Goal: Task Accomplishment & Management: Use online tool/utility

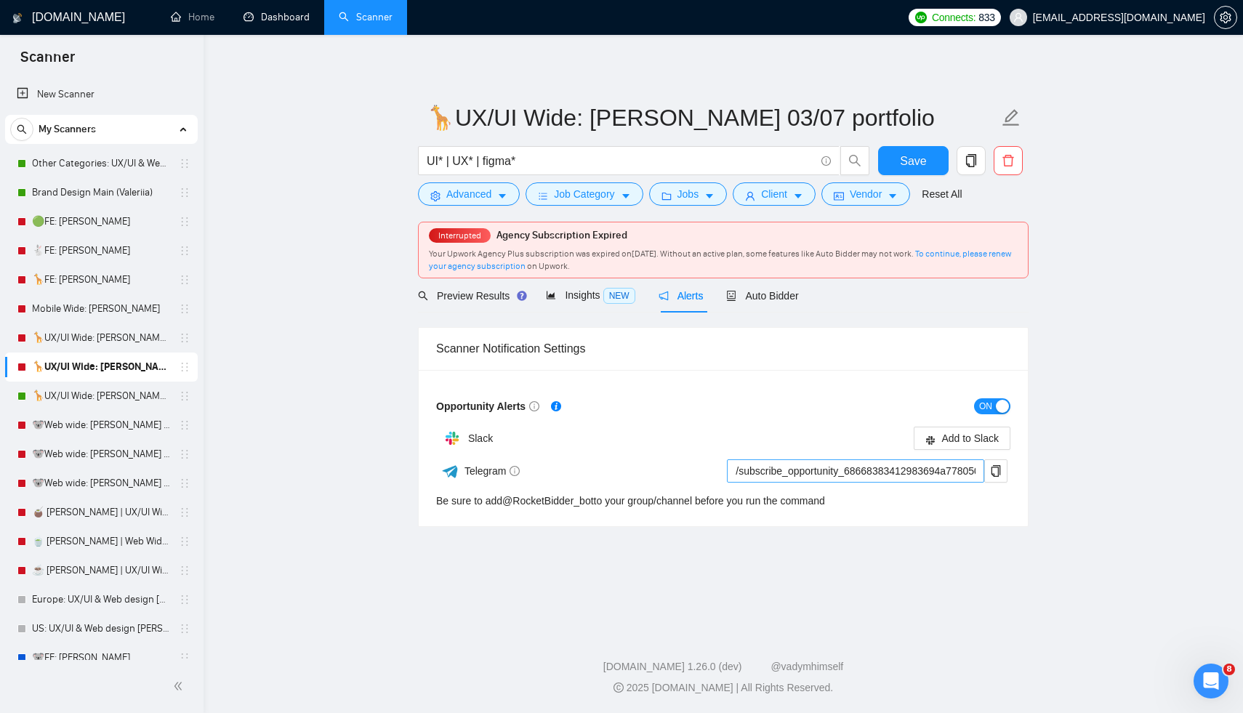
scroll to position [2, 0]
click at [941, 440] on span "Add to Slack" at bounding box center [969, 438] width 57 height 16
click at [999, 440] on icon "close" at bounding box center [1001, 438] width 6 height 6
click at [962, 438] on span "Add to Slack" at bounding box center [969, 438] width 57 height 16
click at [88, 392] on link "🦒UX/UI Wide: [PERSON_NAME] 03/07 quest" at bounding box center [101, 396] width 138 height 29
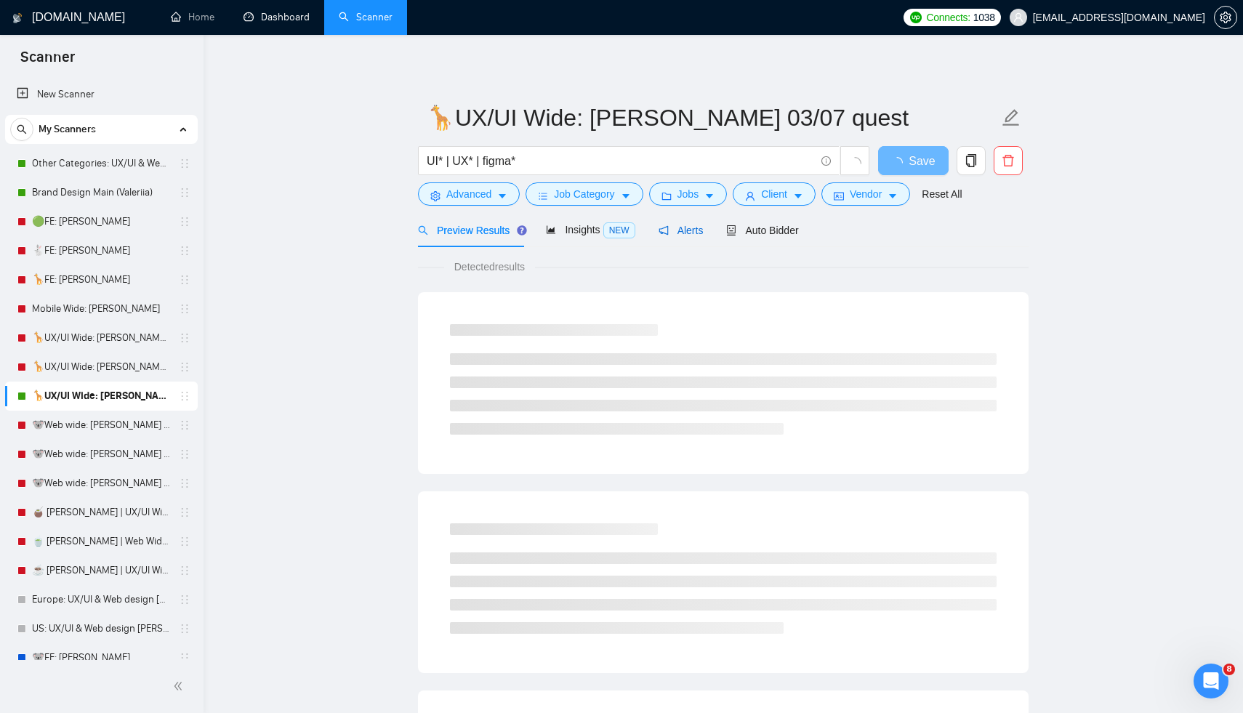
click at [695, 223] on div "Alerts" at bounding box center [680, 230] width 45 height 16
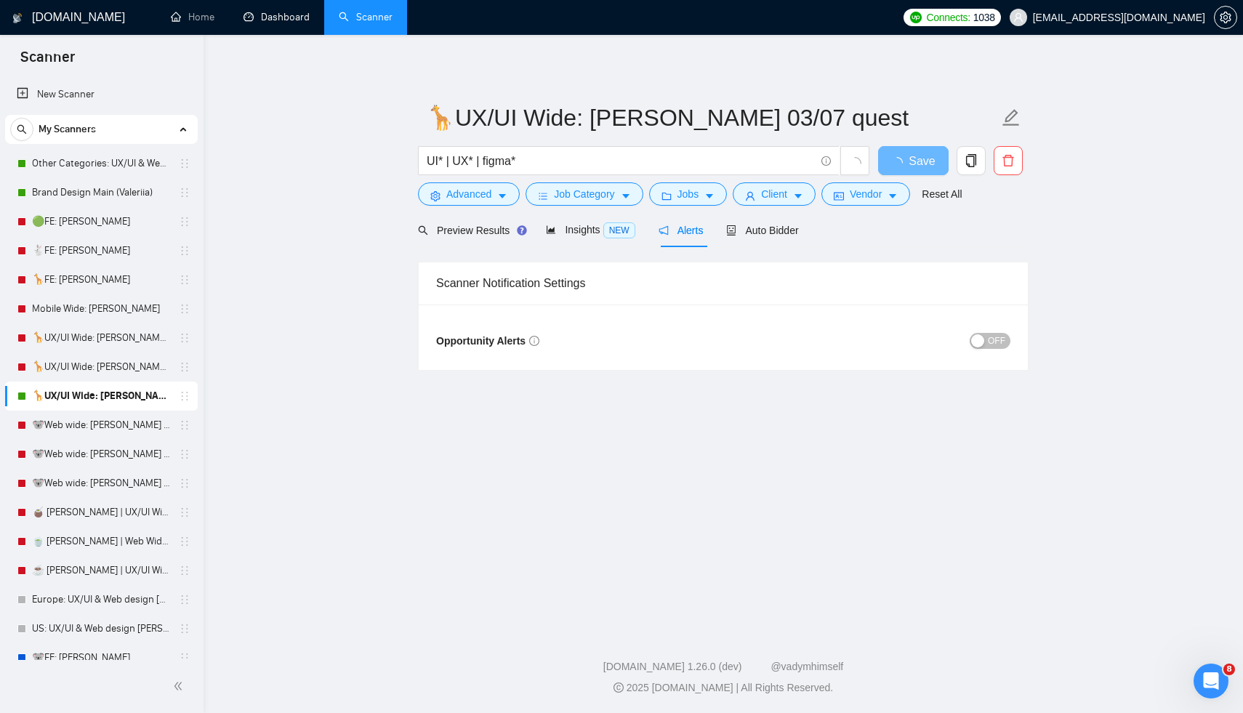
click at [996, 337] on span "OFF" at bounding box center [996, 341] width 17 height 16
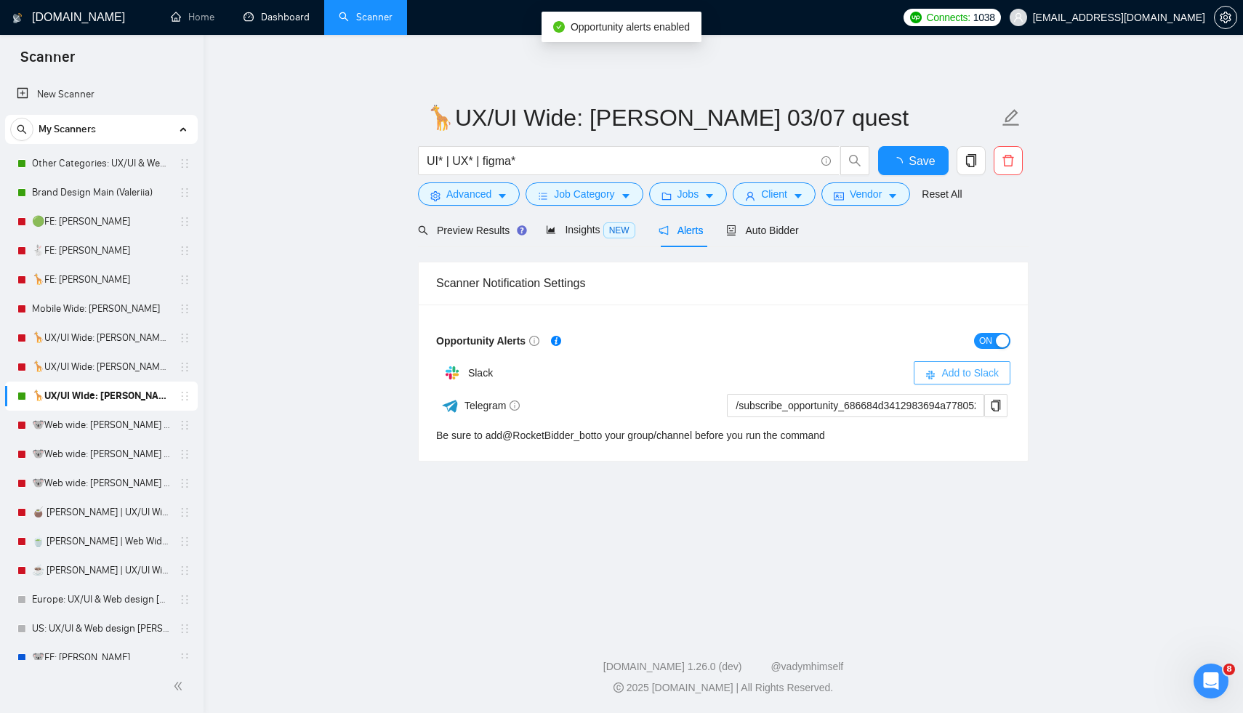
click at [927, 374] on icon "slack" at bounding box center [930, 375] width 10 height 10
click at [91, 421] on link "🐨Web wide: [PERSON_NAME] 03/07 old але перест на веб проф" at bounding box center [101, 425] width 138 height 29
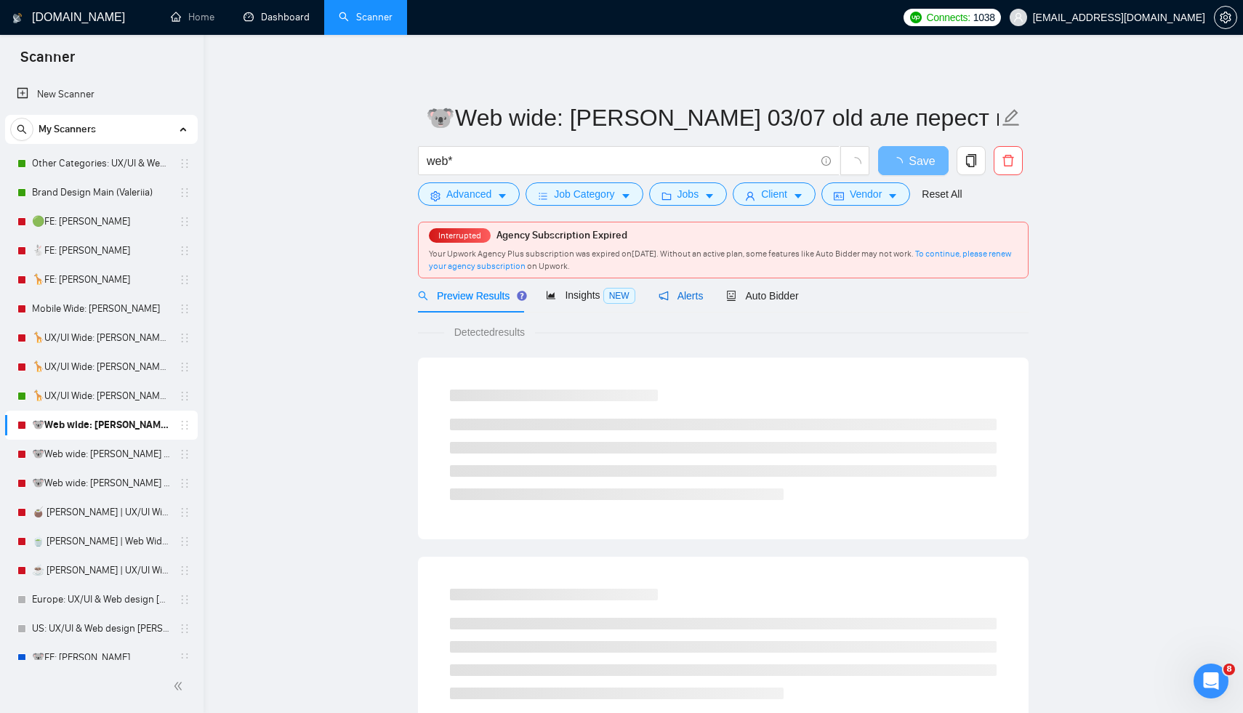
click at [693, 294] on span "Alerts" at bounding box center [680, 296] width 45 height 12
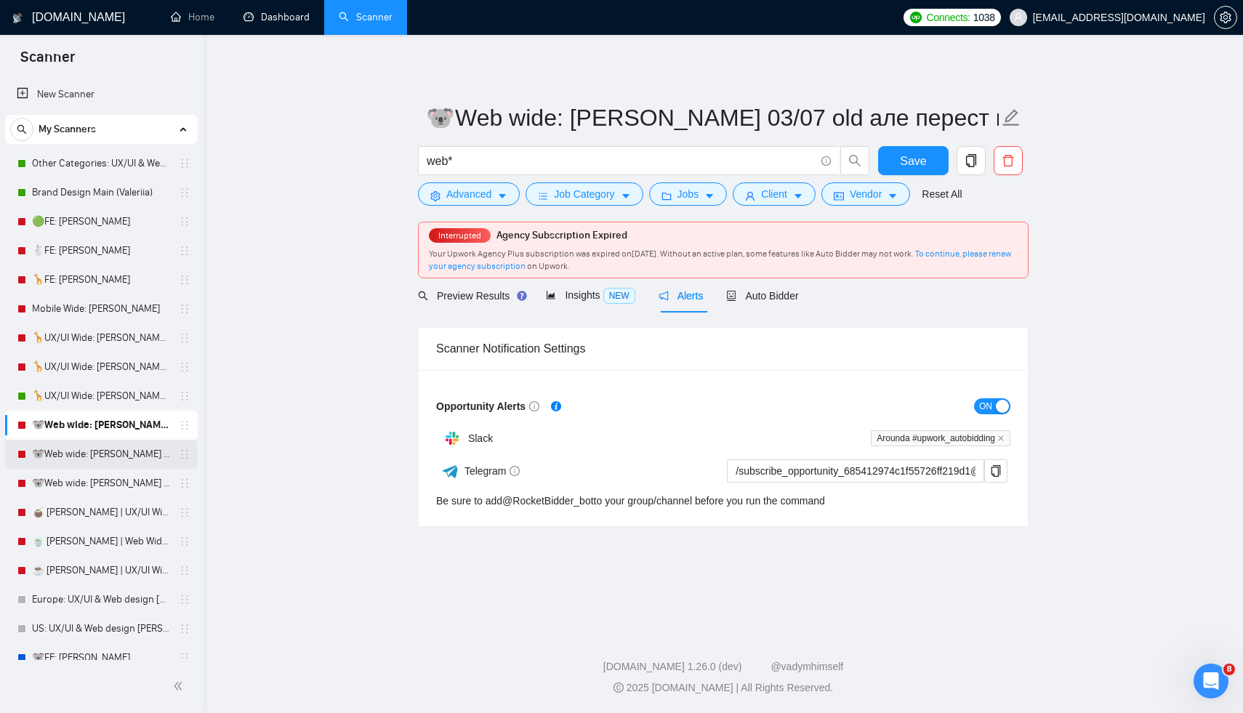
click at [88, 455] on link "🐨Web wide: [PERSON_NAME] 03/07 bid in range" at bounding box center [101, 454] width 138 height 29
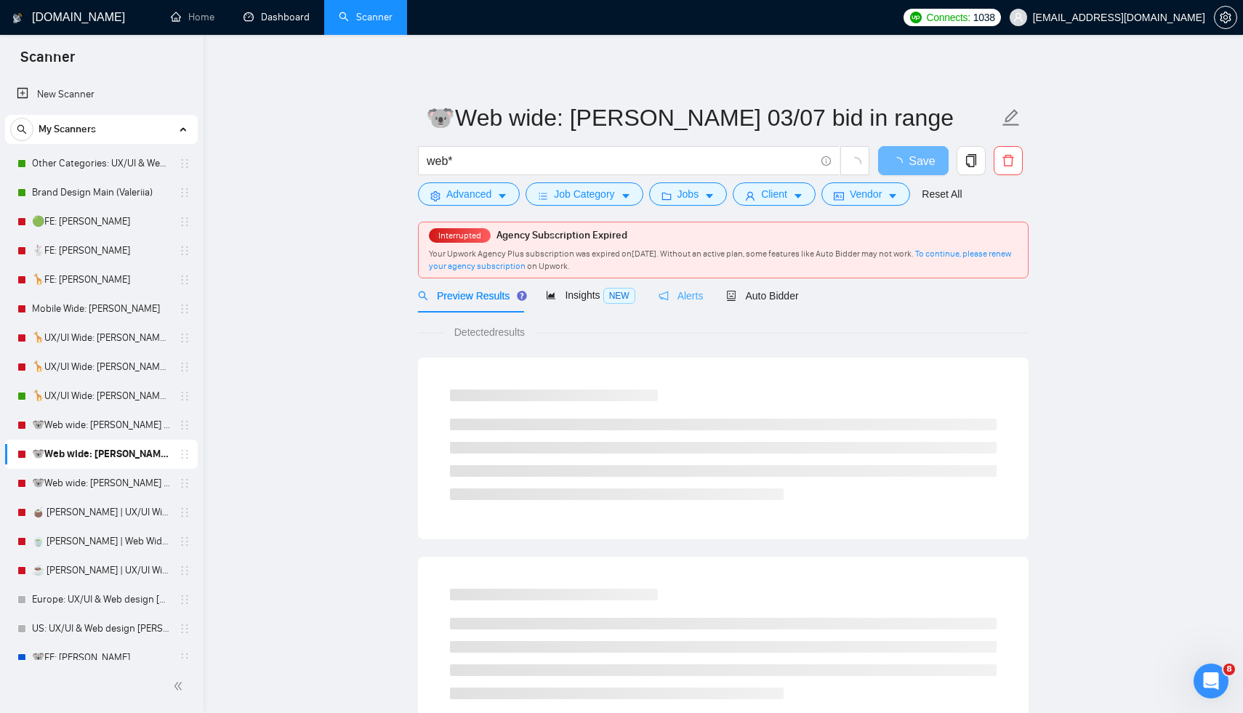
click at [680, 304] on div "Alerts" at bounding box center [680, 295] width 45 height 34
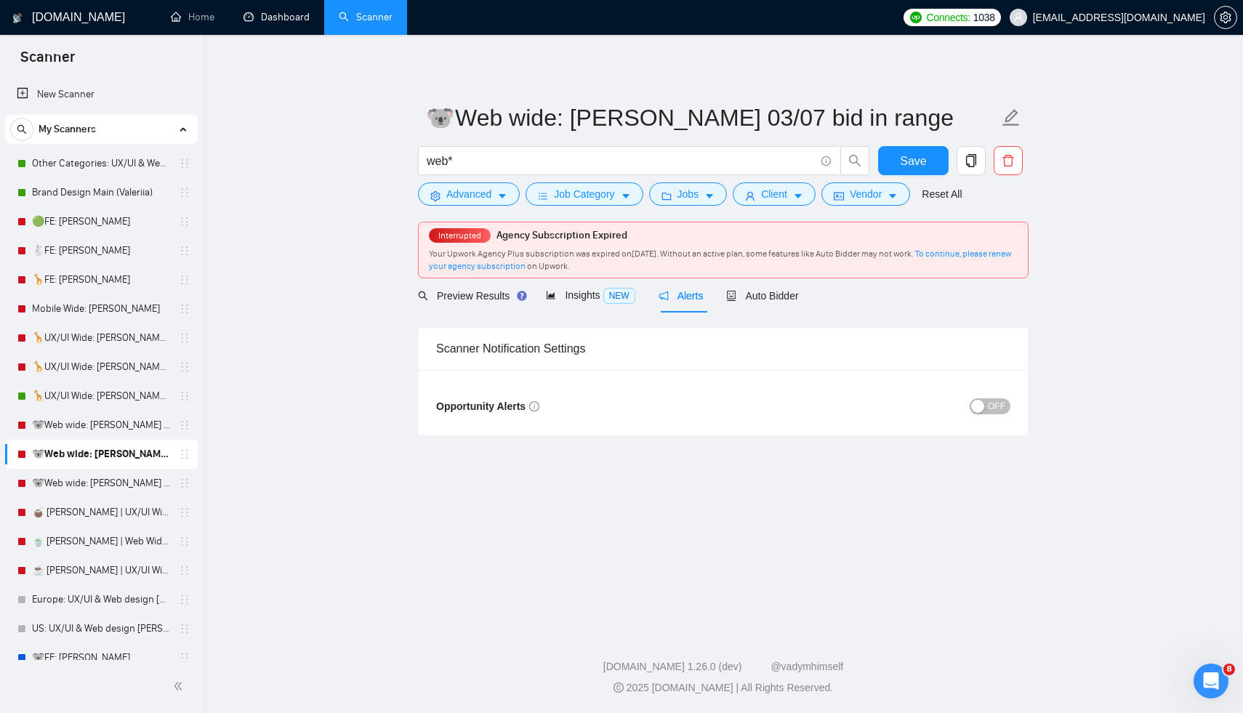
click at [985, 403] on button "OFF" at bounding box center [990, 406] width 41 height 16
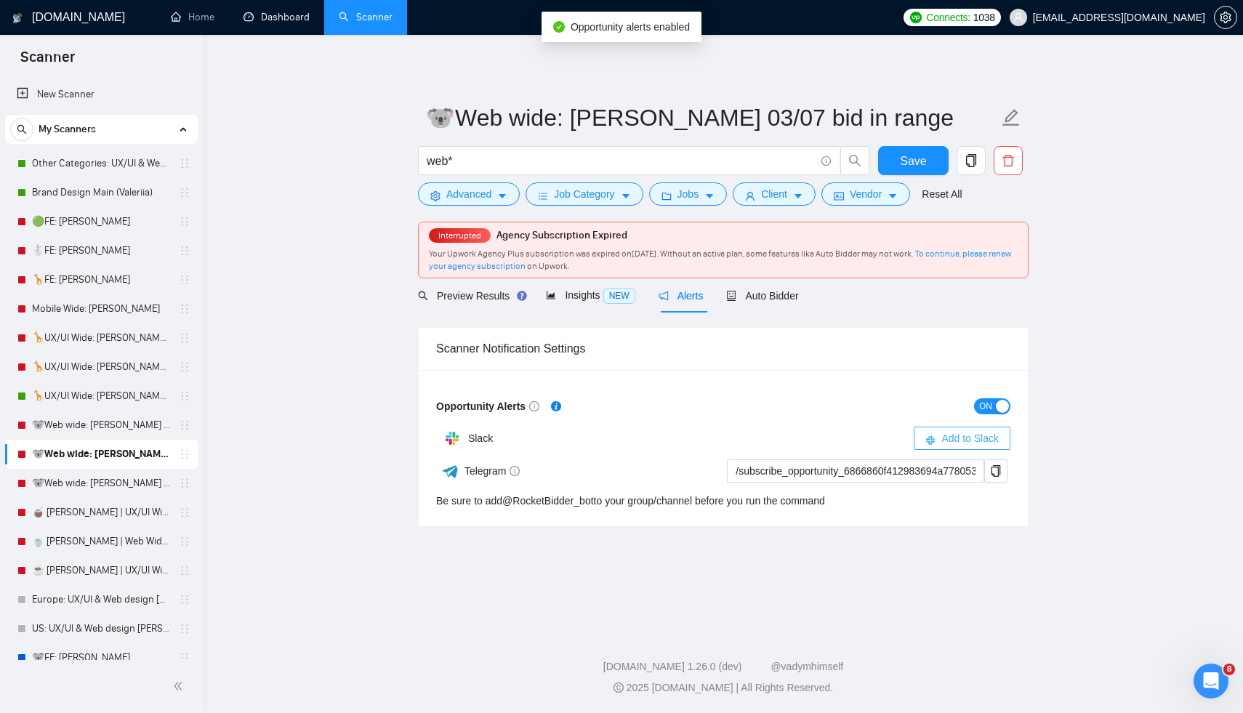
click at [942, 435] on span "Add to Slack" at bounding box center [969, 438] width 57 height 16
click at [87, 478] on link "🐨Web wide: [PERSON_NAME] 03/07 humor trigger" at bounding box center [101, 483] width 138 height 29
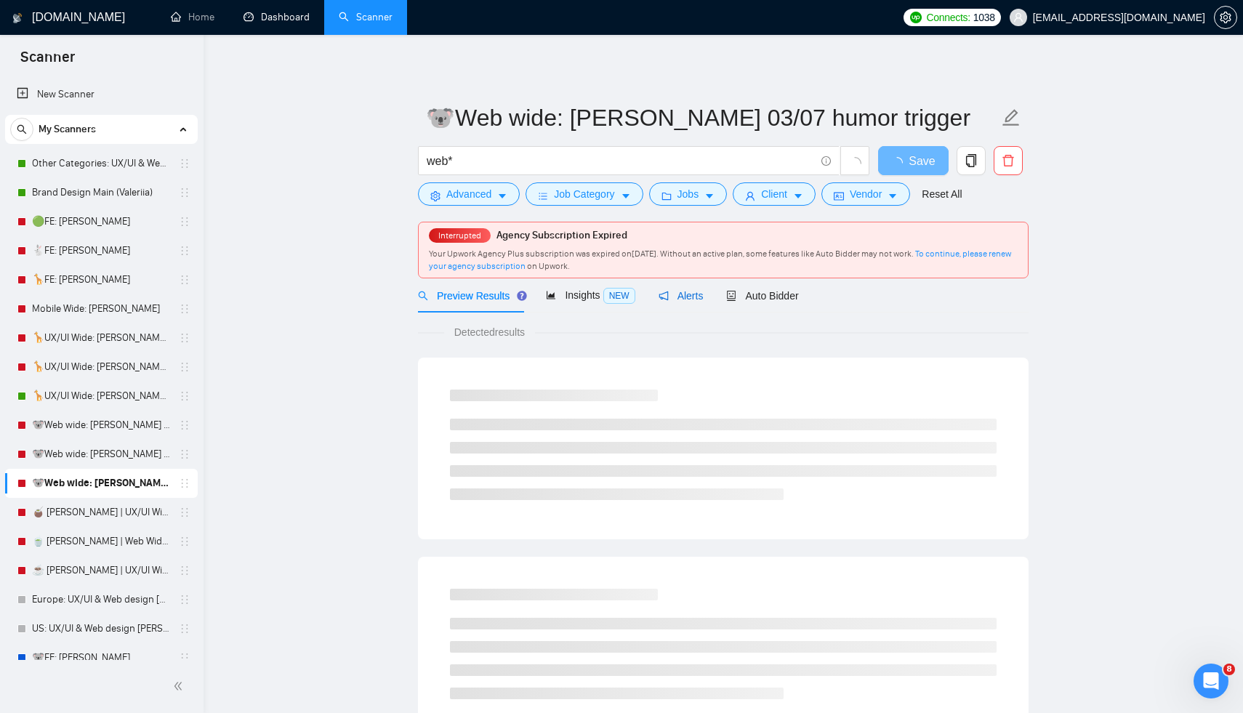
click at [688, 303] on div "Alerts" at bounding box center [680, 296] width 45 height 16
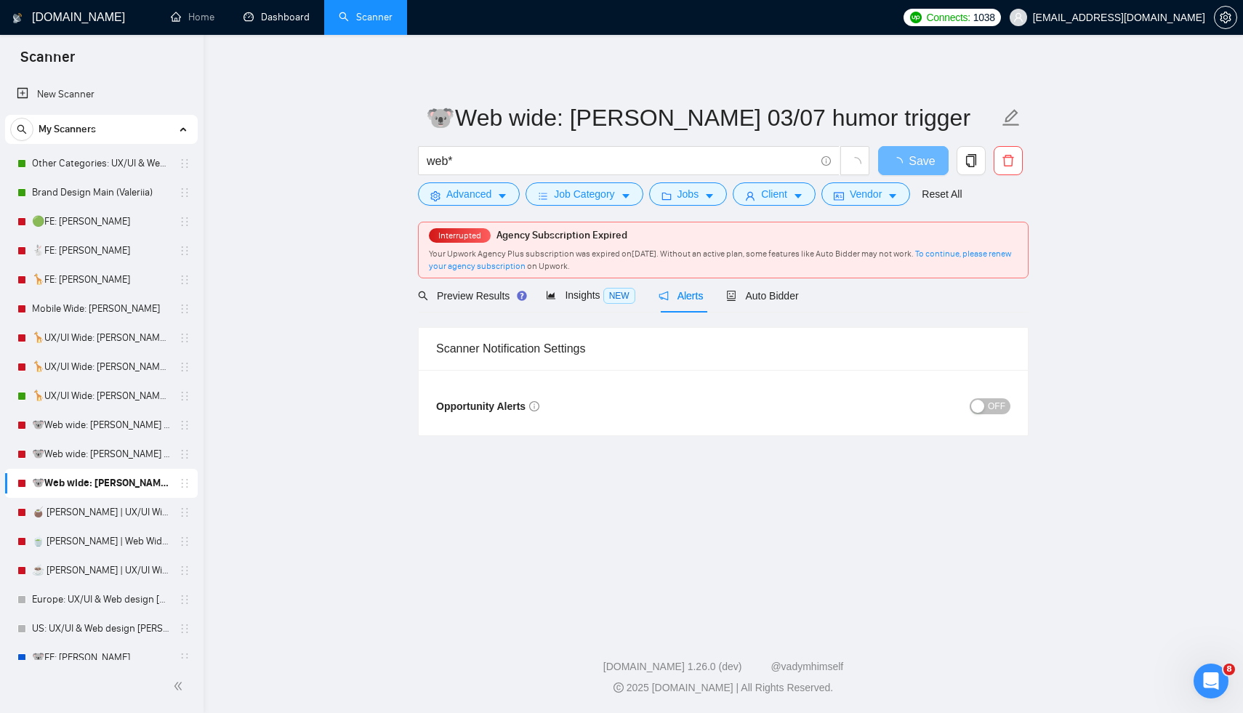
click at [976, 400] on div "button" at bounding box center [977, 406] width 13 height 13
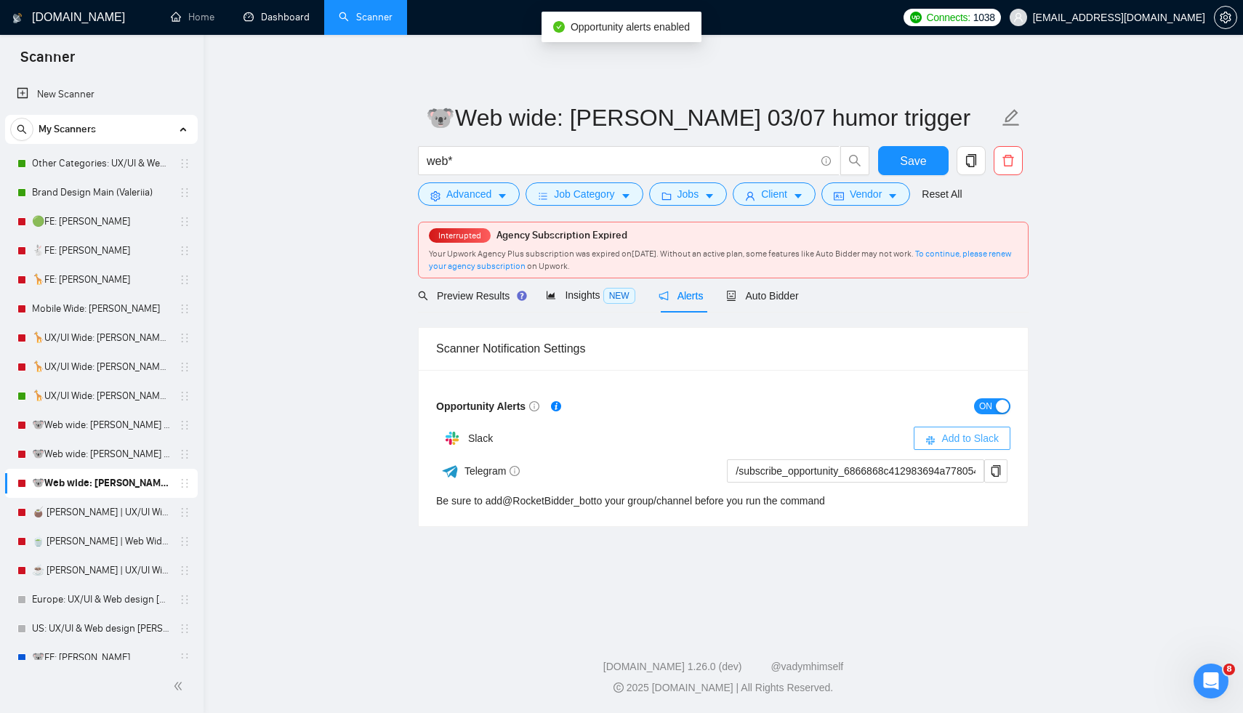
click at [949, 435] on span "Add to Slack" at bounding box center [969, 438] width 57 height 16
click at [88, 396] on link "🦒UX/UI Wide: [PERSON_NAME] 03/07 quest" at bounding box center [101, 396] width 138 height 29
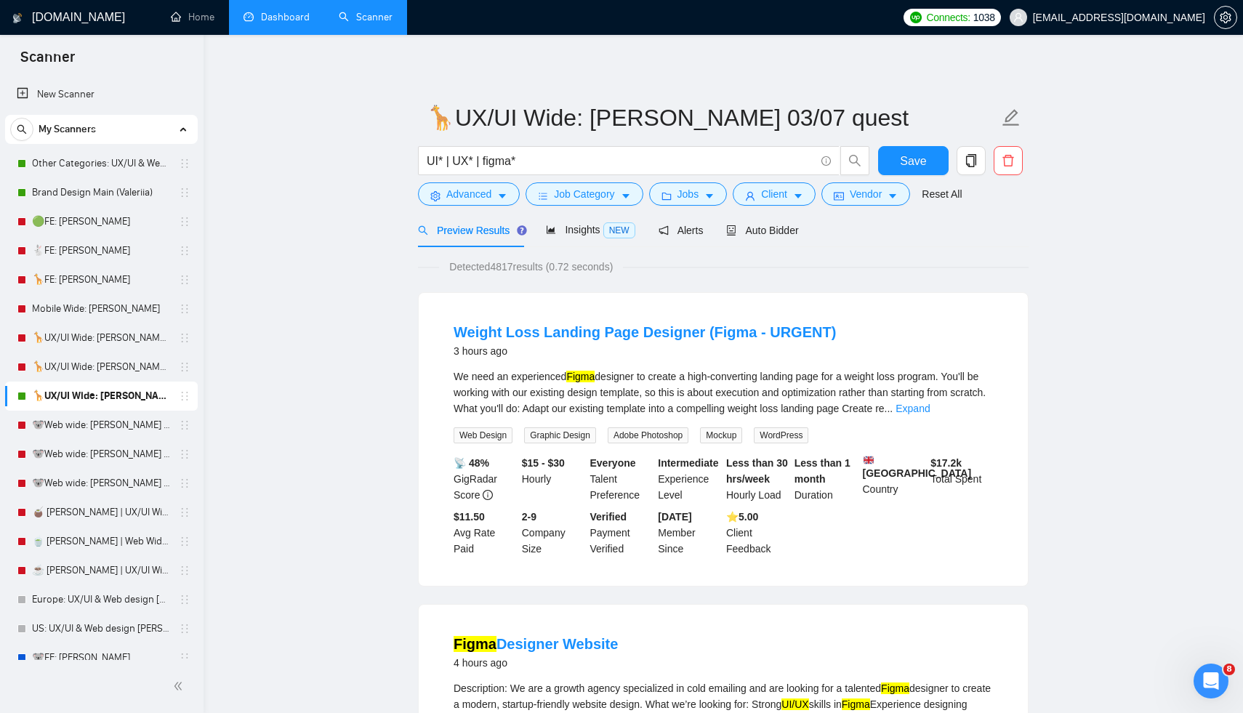
click at [282, 14] on link "Dashboard" at bounding box center [276, 17] width 66 height 12
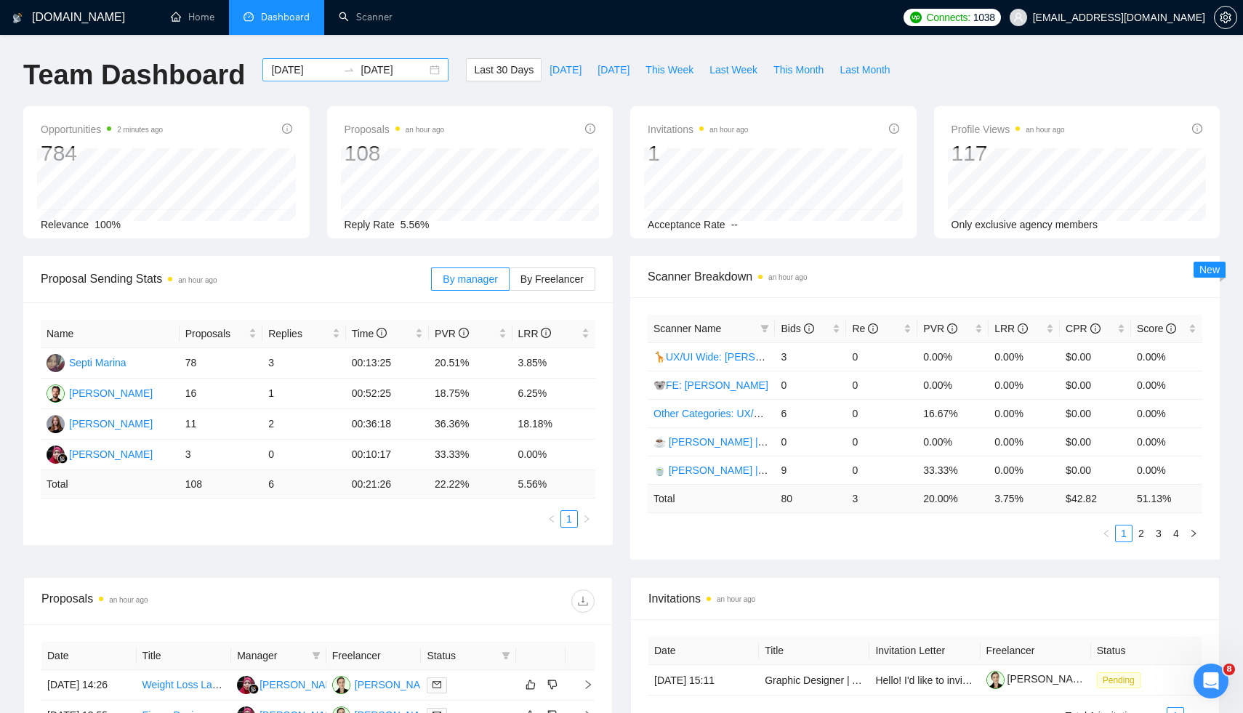
click at [324, 75] on input "[DATE]" at bounding box center [304, 70] width 66 height 16
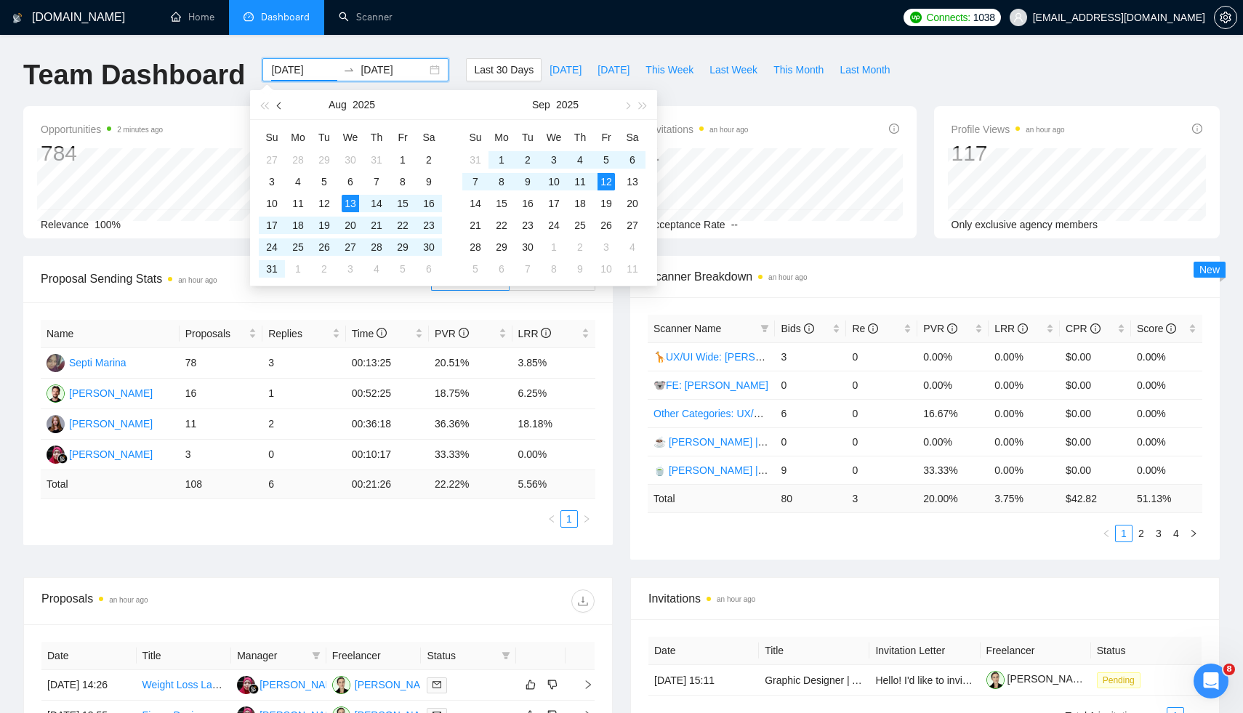
click at [280, 107] on span "button" at bounding box center [280, 105] width 7 height 7
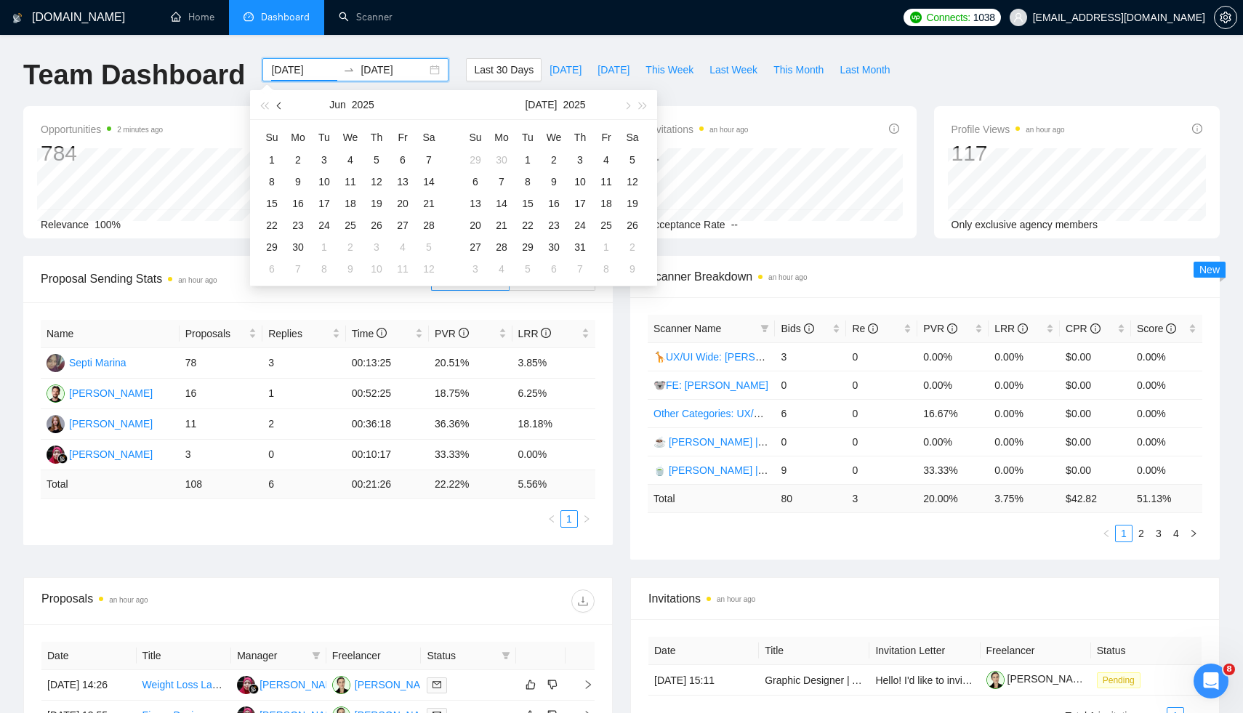
click at [280, 107] on span "button" at bounding box center [280, 105] width 7 height 7
type input "[DATE]"
click at [317, 173] on div "6" at bounding box center [323, 181] width 17 height 17
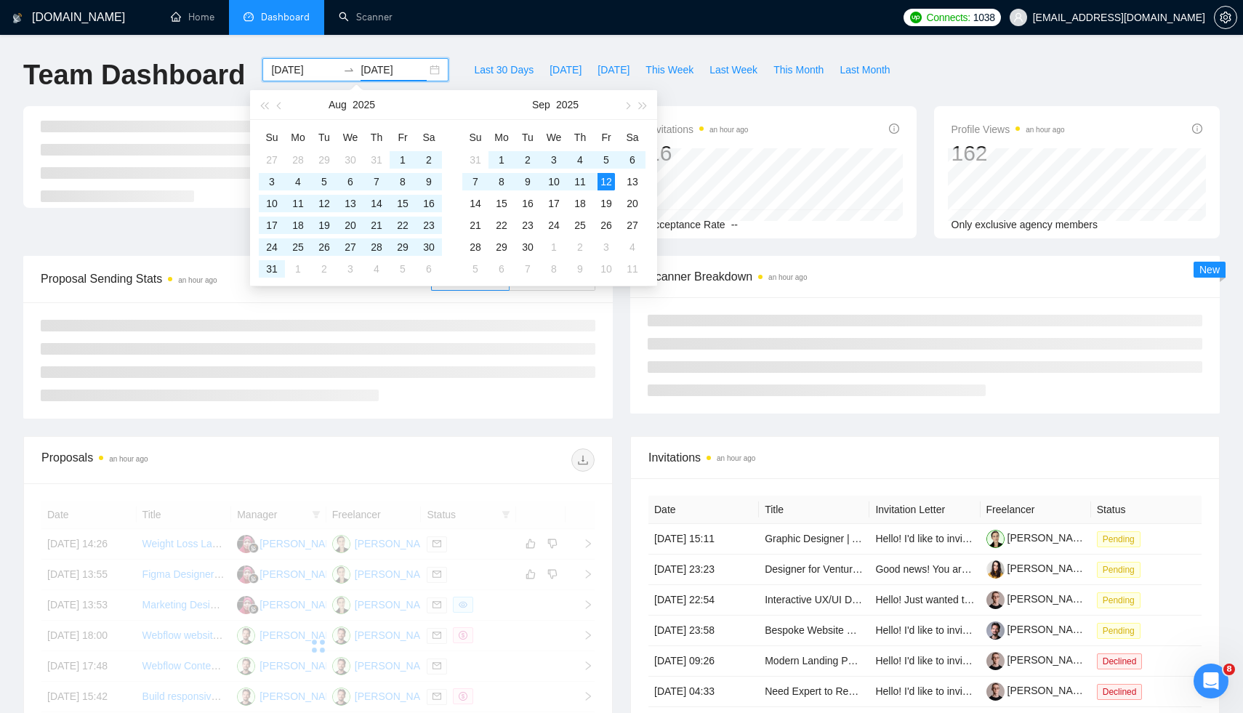
type input "[DATE]"
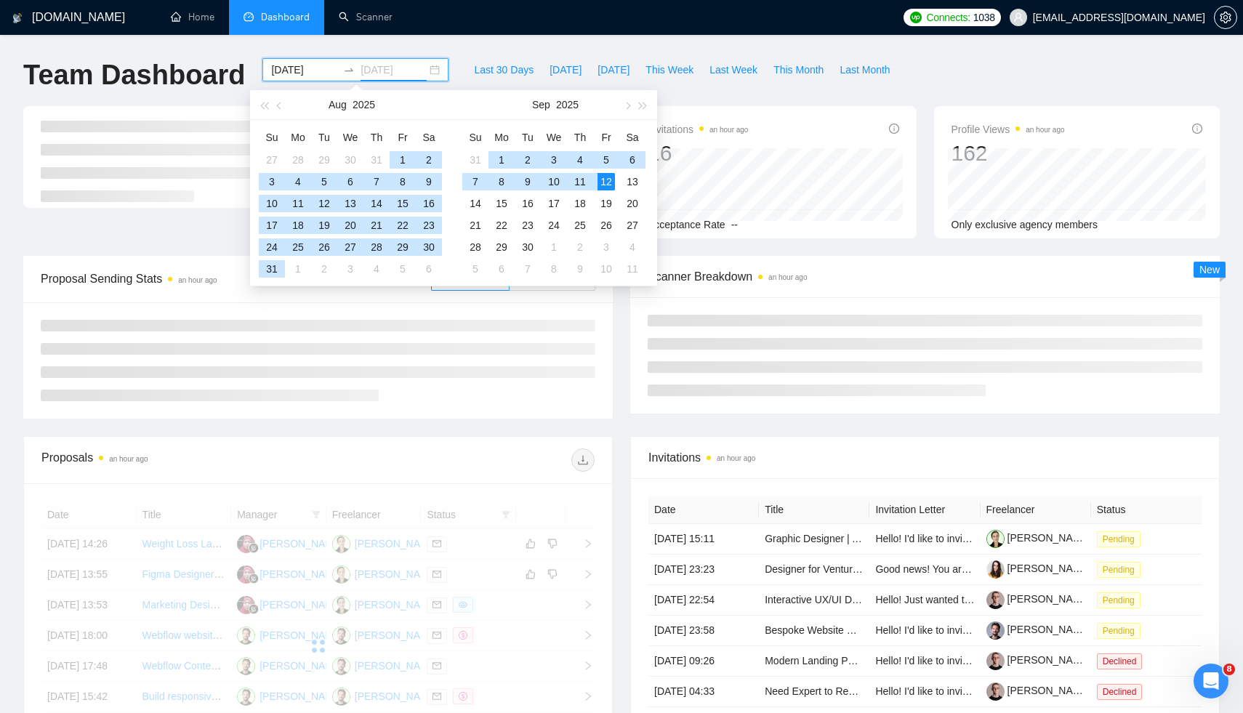
click at [605, 179] on div "12" at bounding box center [605, 181] width 17 height 17
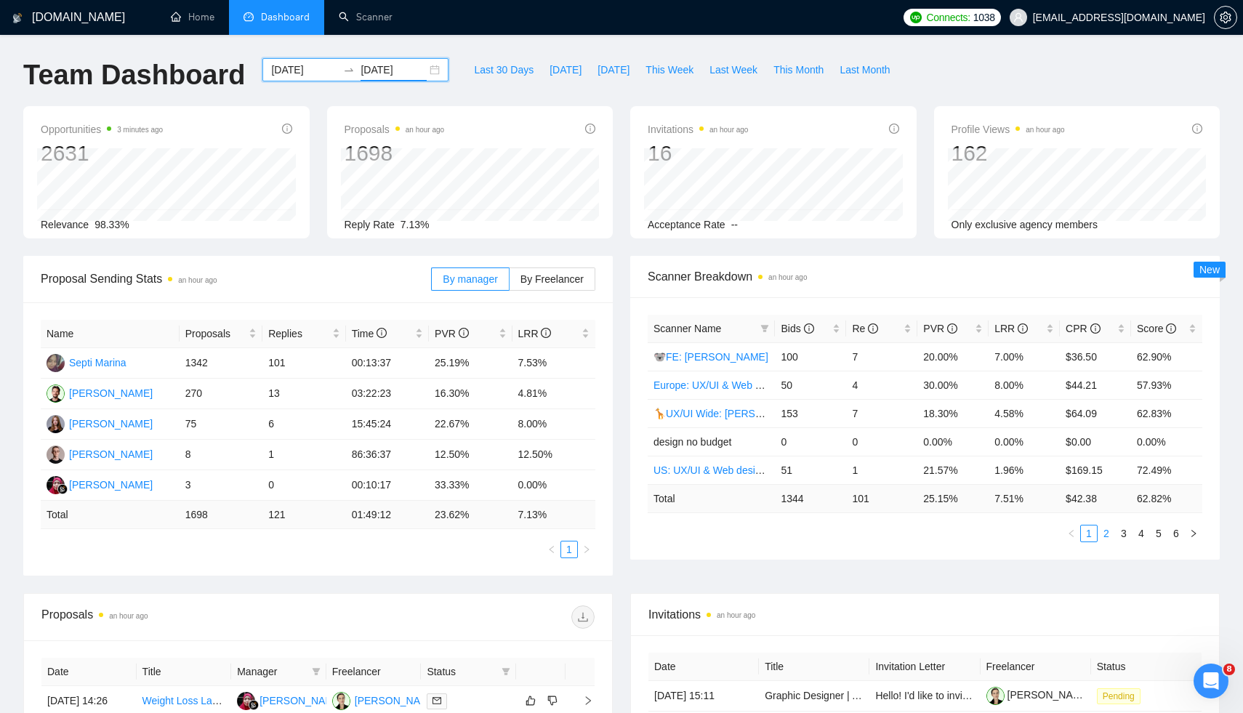
click at [1106, 529] on link "2" at bounding box center [1106, 533] width 16 height 16
click at [1126, 533] on link "3" at bounding box center [1124, 533] width 16 height 16
click at [692, 468] on link "🐨Web wide: [PERSON_NAME] 03/07 bid in range" at bounding box center [768, 470] width 230 height 12
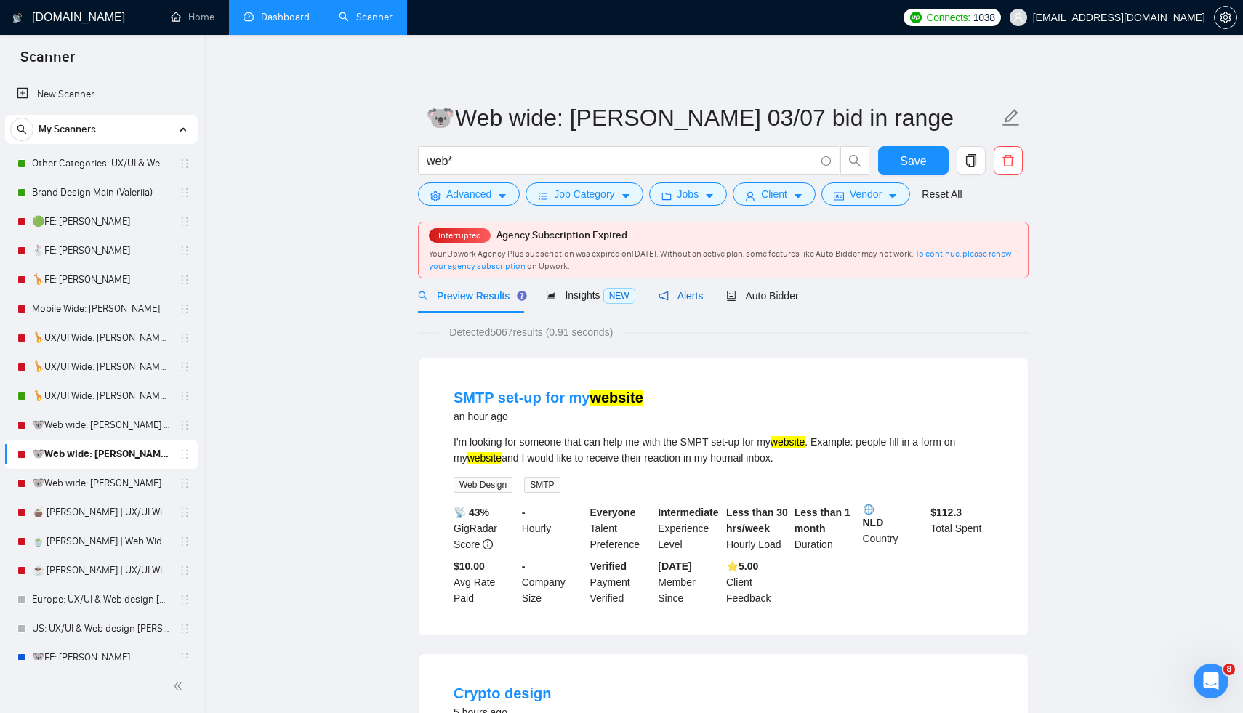
click at [681, 291] on span "Alerts" at bounding box center [680, 296] width 45 height 12
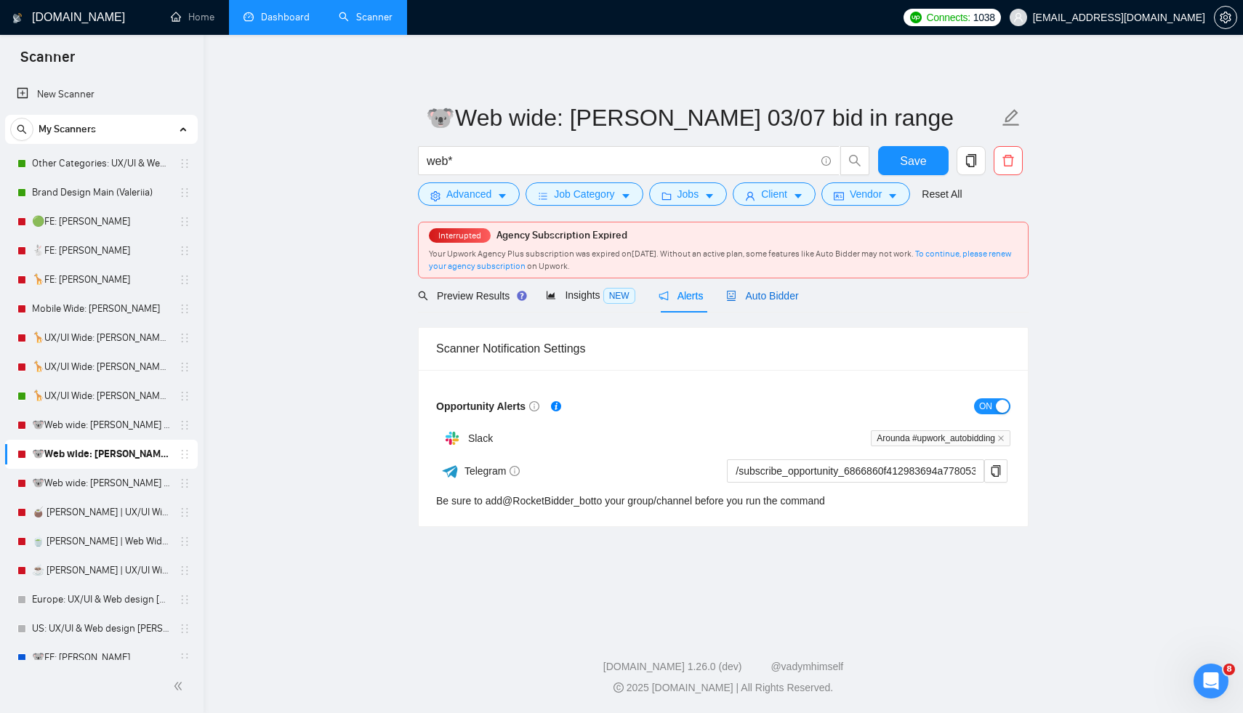
click at [770, 290] on span "Auto Bidder" at bounding box center [762, 296] width 72 height 12
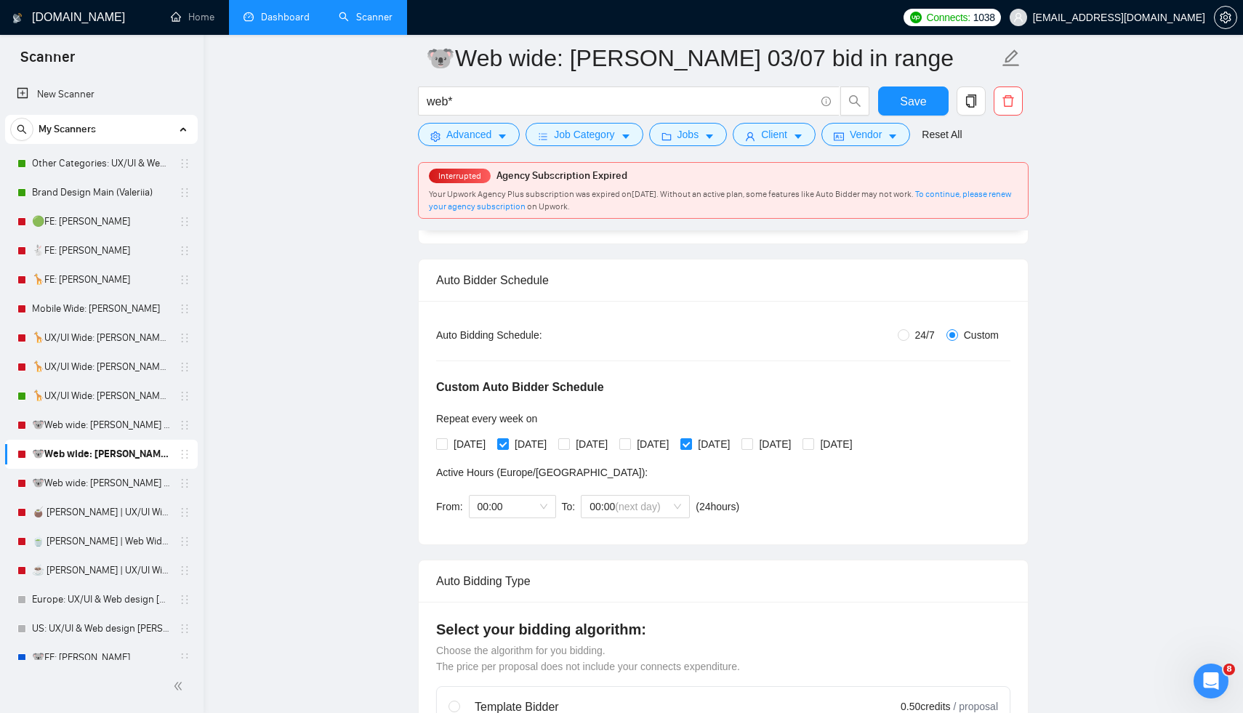
scroll to position [197, 0]
click at [440, 440] on input "[DATE]" at bounding box center [441, 443] width 10 height 10
checkbox input "true"
click at [584, 442] on span "[DATE]" at bounding box center [592, 443] width 44 height 16
click at [568, 442] on input "[DATE]" at bounding box center [563, 443] width 10 height 10
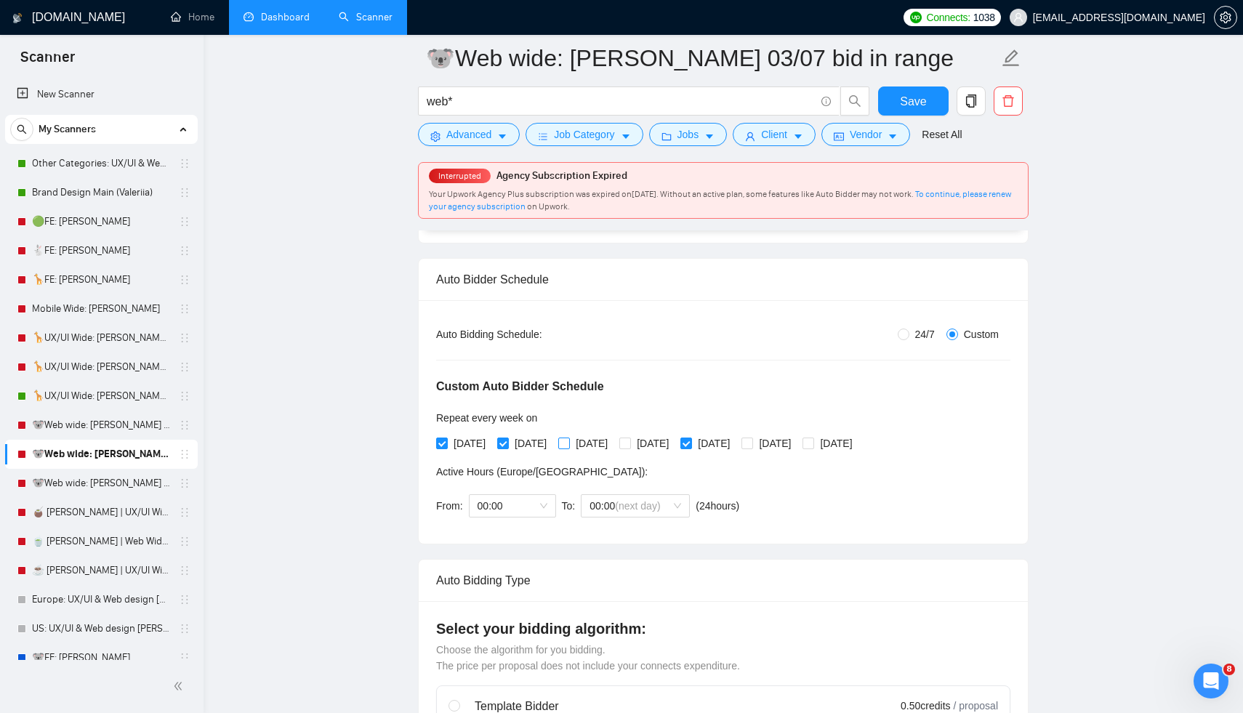
checkbox input "true"
click at [674, 443] on span "[DATE]" at bounding box center [653, 443] width 44 height 16
click at [629, 443] on input "[DATE]" at bounding box center [624, 443] width 10 height 10
checkbox input "true"
click at [797, 436] on span "[DATE]" at bounding box center [775, 443] width 44 height 16
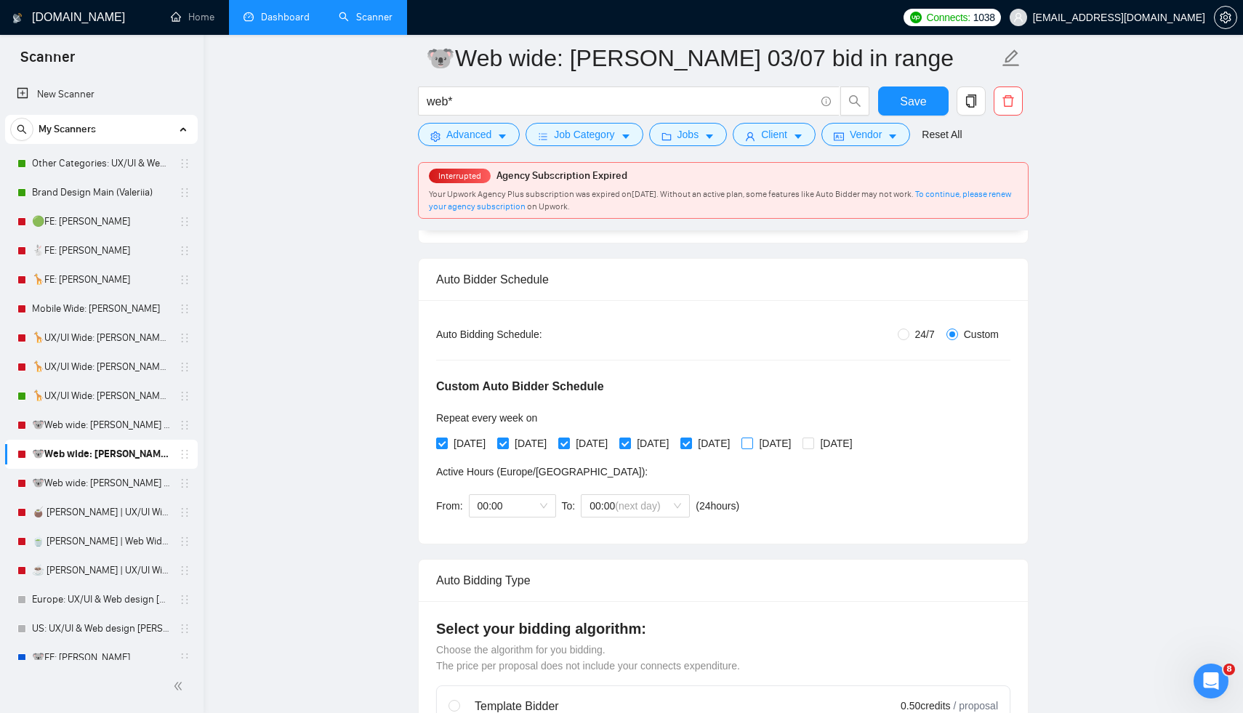
click at [752, 438] on input "[DATE]" at bounding box center [746, 443] width 10 height 10
checkbox input "true"
click at [814, 439] on span at bounding box center [808, 444] width 12 height 12
click at [813, 439] on input "[DATE]" at bounding box center [807, 443] width 10 height 10
checkbox input "true"
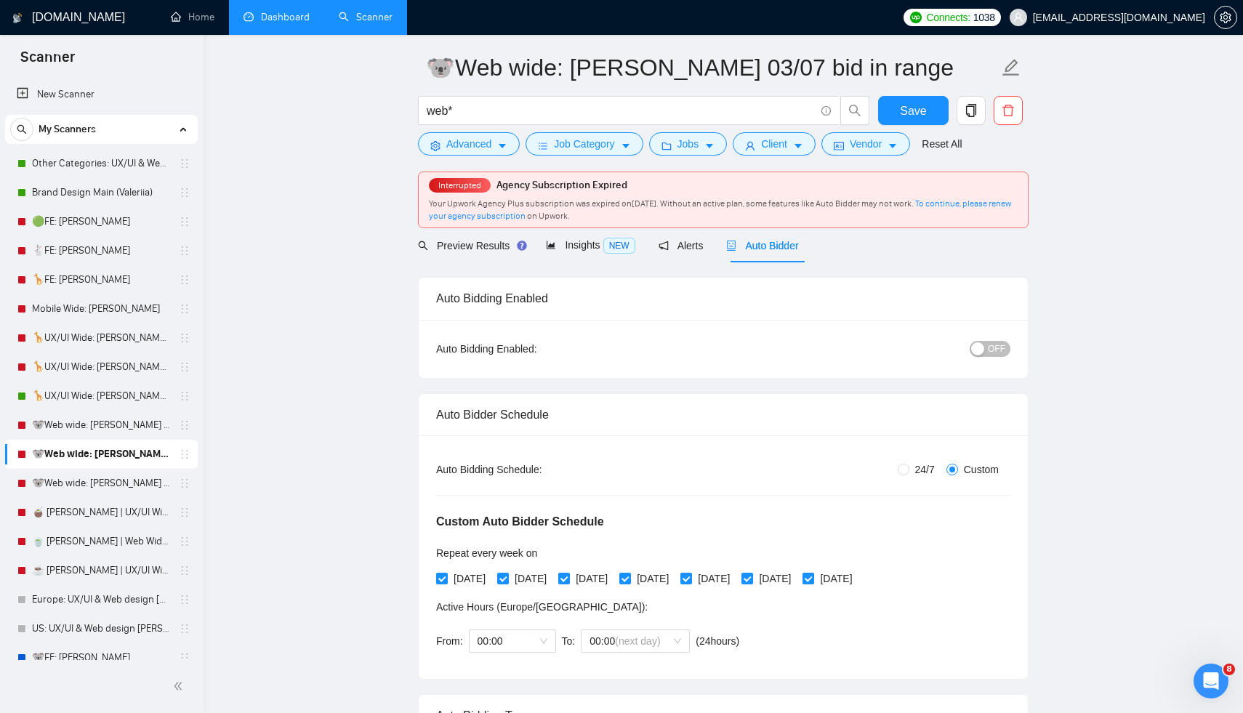
scroll to position [44, 0]
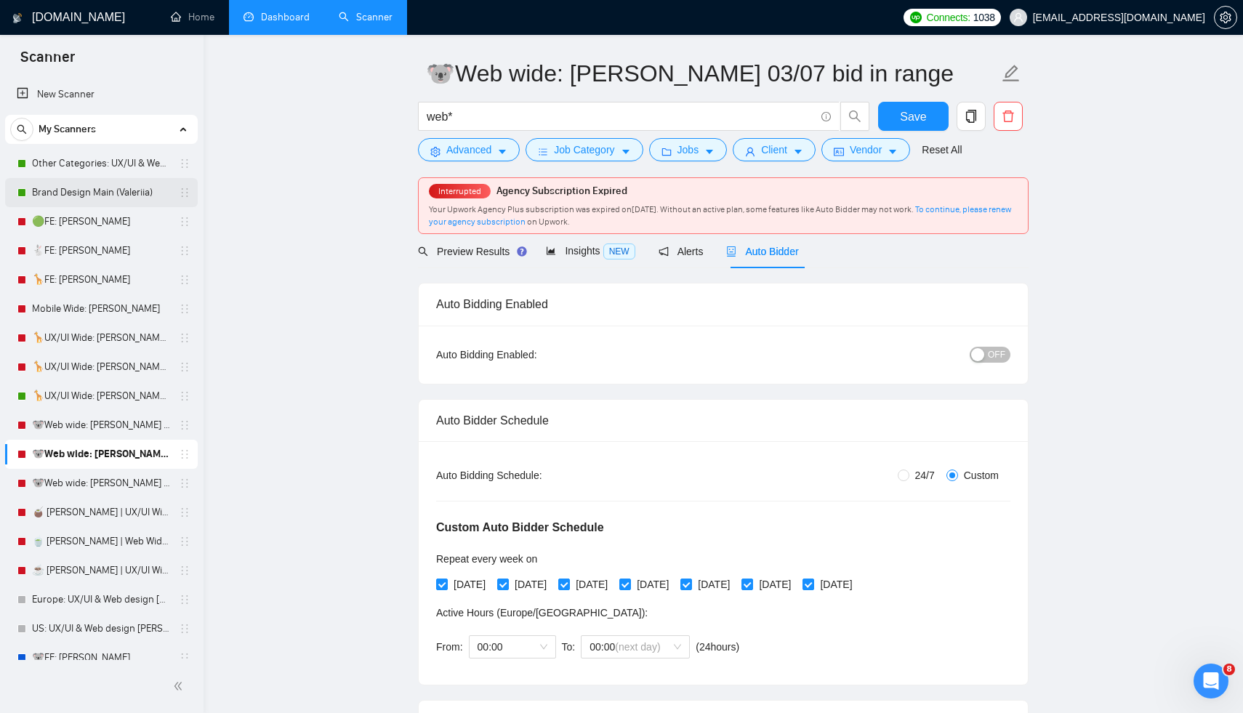
click at [86, 193] on link "Brand Design Main (Valeriia)" at bounding box center [101, 192] width 138 height 29
click at [906, 120] on span "Save" at bounding box center [913, 117] width 26 height 18
